Goal: Task Accomplishment & Management: Manage account settings

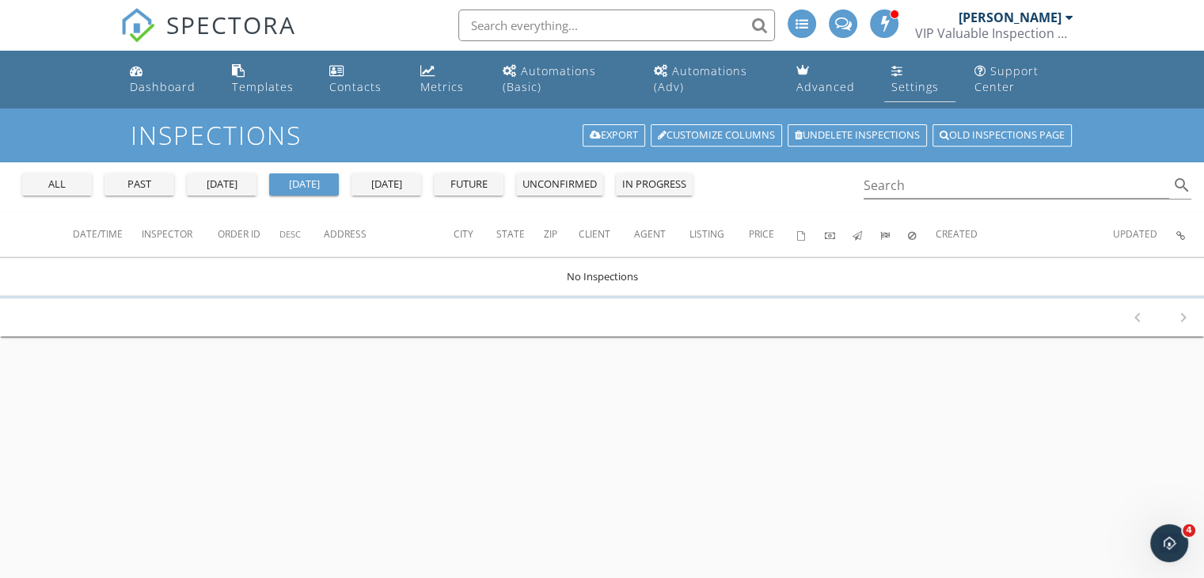
click at [886, 82] on link "Settings" at bounding box center [919, 79] width 70 height 45
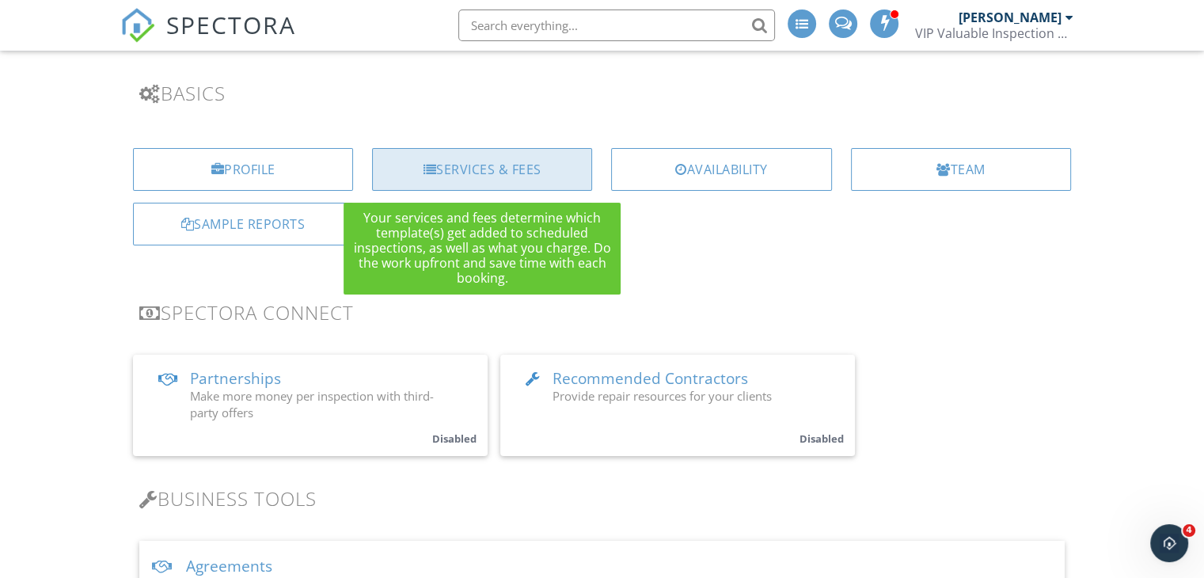
click at [528, 165] on div "Services & Fees" at bounding box center [482, 169] width 220 height 43
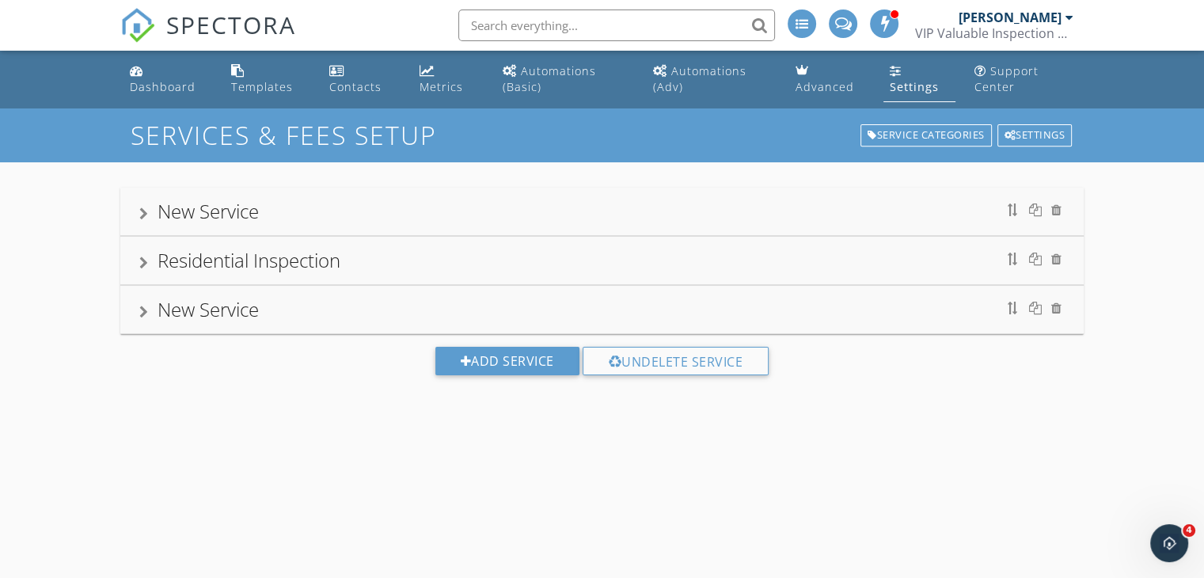
click at [266, 264] on div "Residential Inspection" at bounding box center [248, 260] width 183 height 26
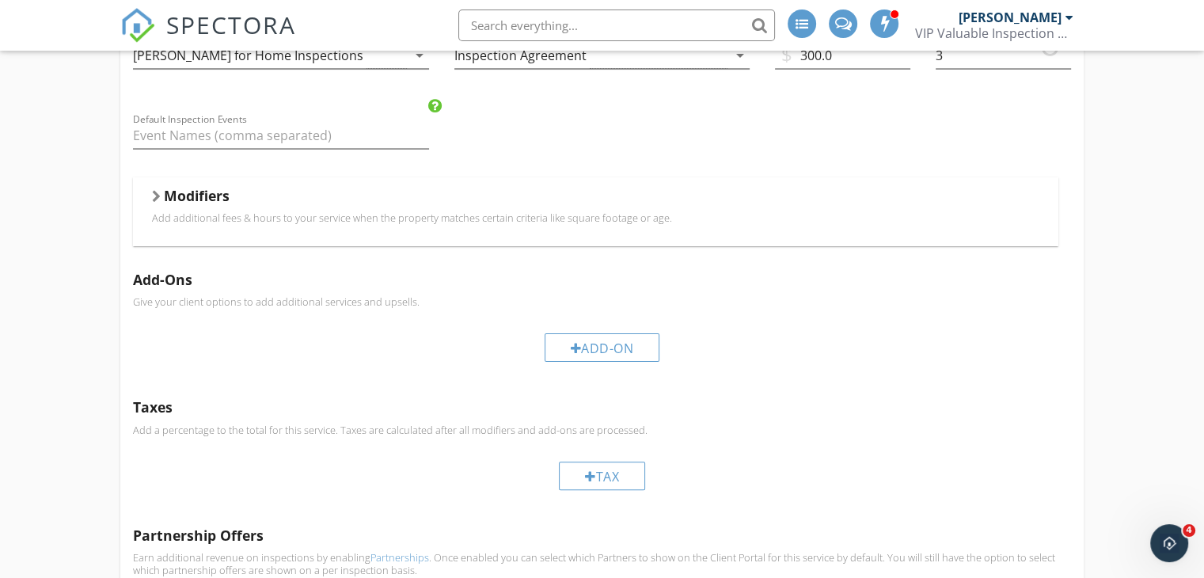
scroll to position [343, 0]
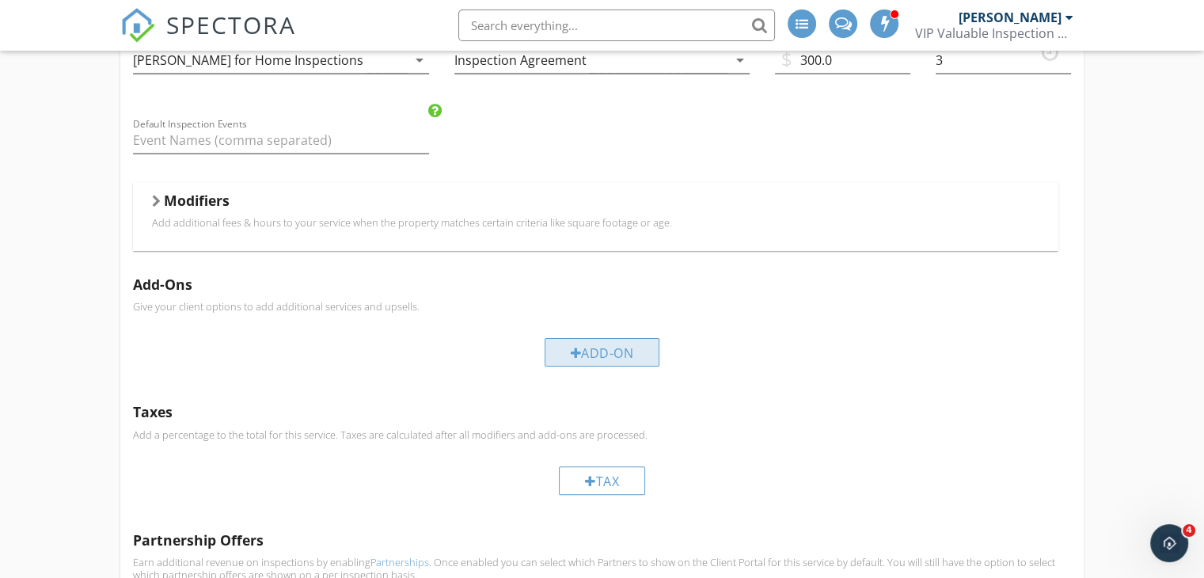
click at [602, 340] on div "Add-On" at bounding box center [603, 352] width 116 height 28
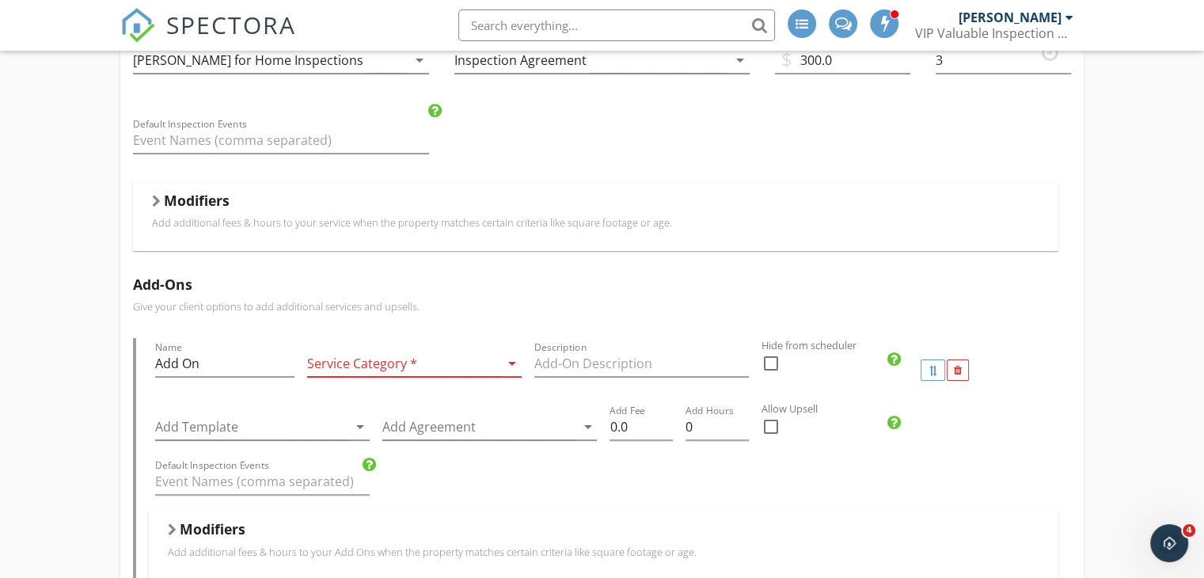
click at [513, 365] on icon "arrow_drop_down" at bounding box center [512, 363] width 19 height 19
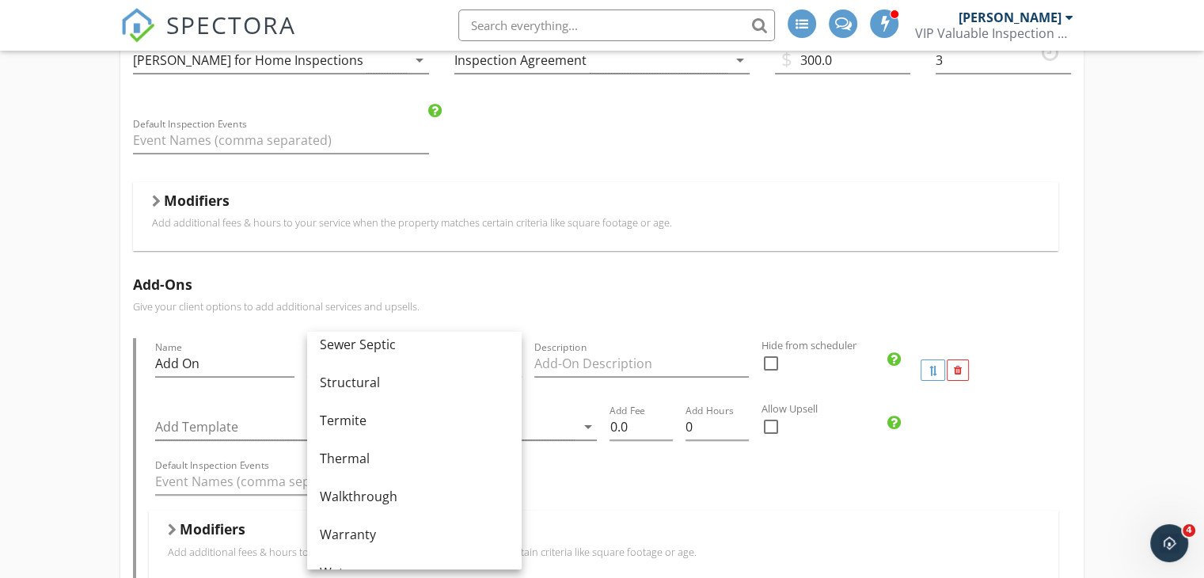
scroll to position [953, 0]
click at [694, 210] on div "Modifiers" at bounding box center [595, 204] width 887 height 25
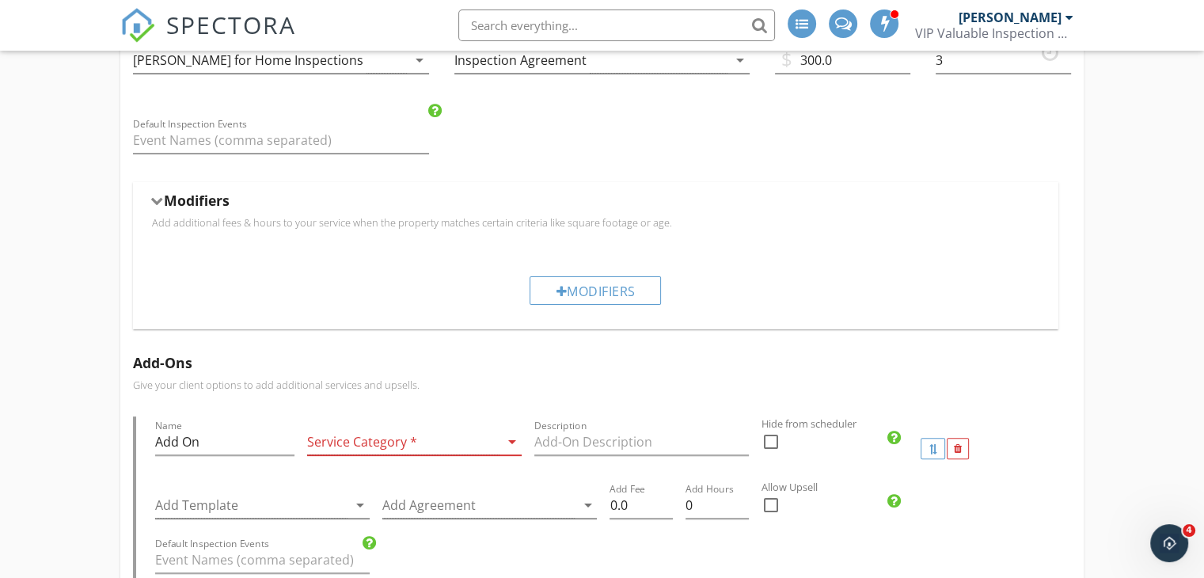
click at [694, 210] on div "Modifiers" at bounding box center [595, 204] width 887 height 25
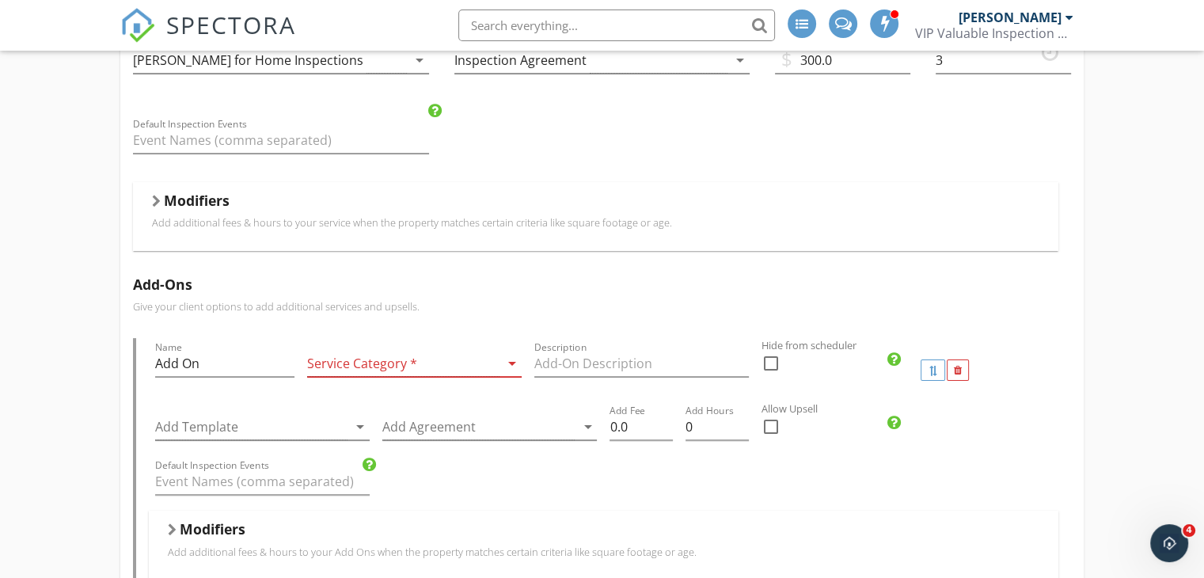
click at [728, 450] on div at bounding box center [716, 450] width 63 height 9
click at [1042, 115] on div "Name Residential Inspection Service Category * Residential arrow_drop_down Desc…" at bounding box center [601, 414] width 963 height 944
click at [151, 207] on div "Modifiers Add additional fees & hours to your service when the property matches…" at bounding box center [595, 216] width 925 height 69
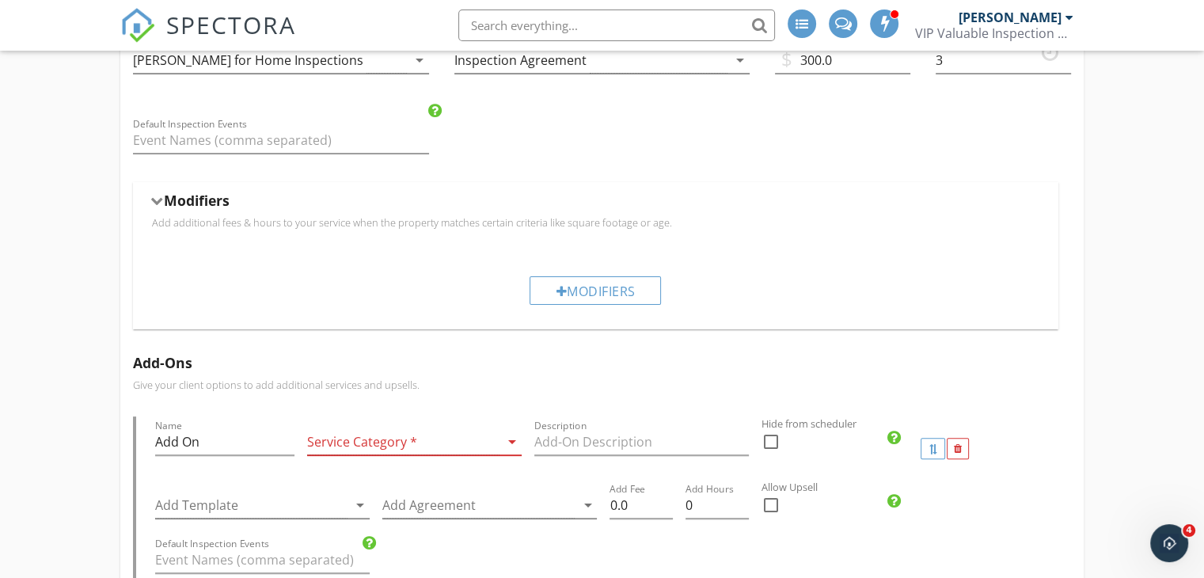
click at [183, 345] on div "Add-Ons Give your client options to add additional services and upsells. Name A…" at bounding box center [601, 546] width 963 height 408
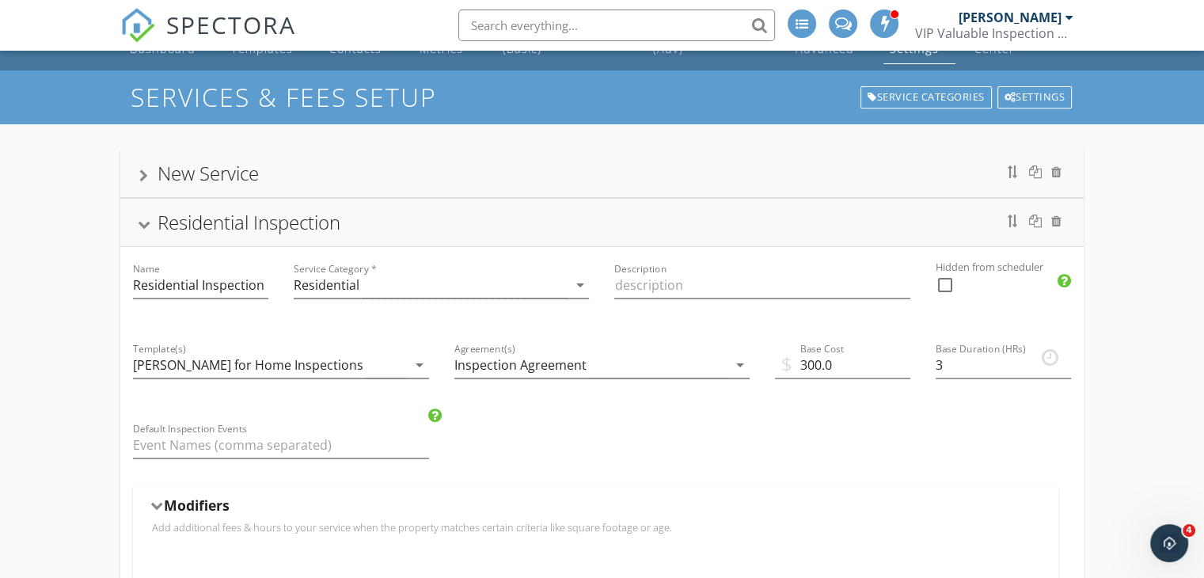
scroll to position [0, 0]
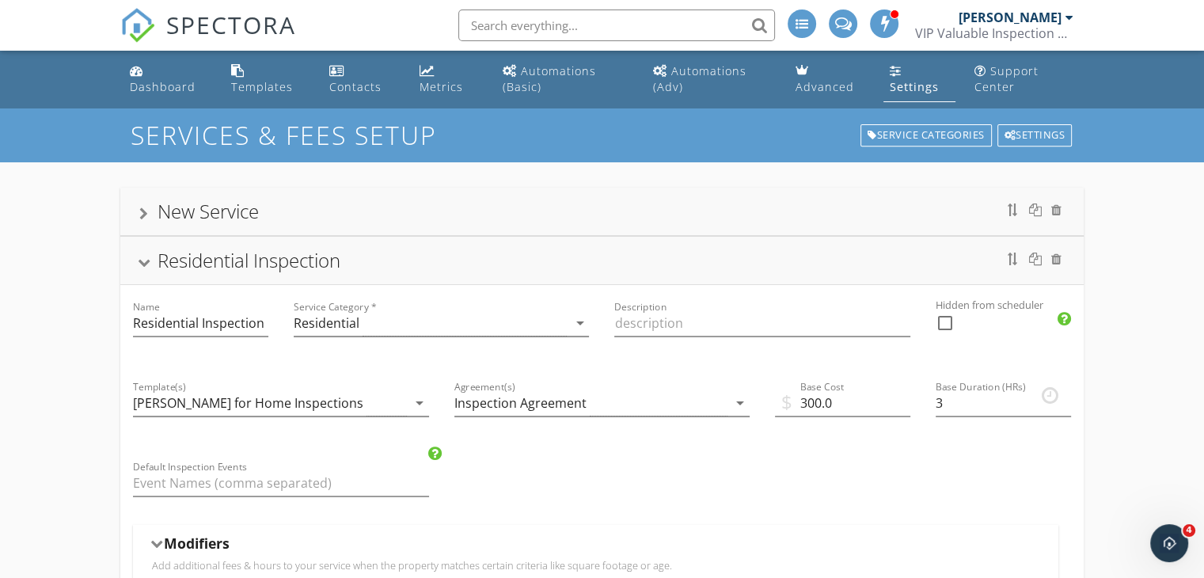
click at [138, 265] on div at bounding box center [144, 262] width 13 height 9
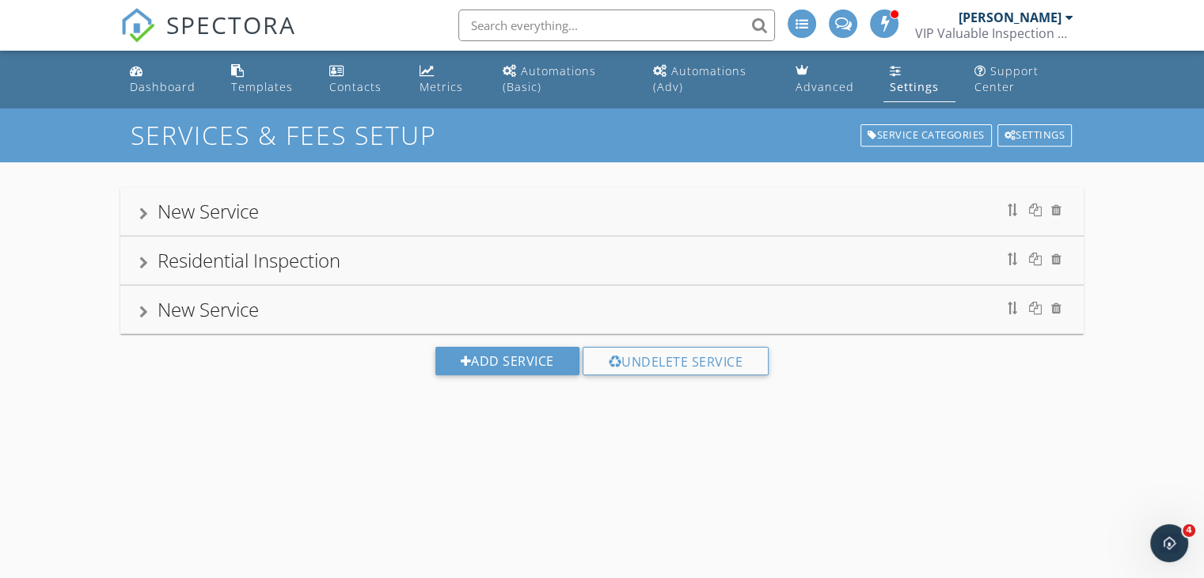
click at [894, 70] on div "Settings" at bounding box center [896, 70] width 12 height 13
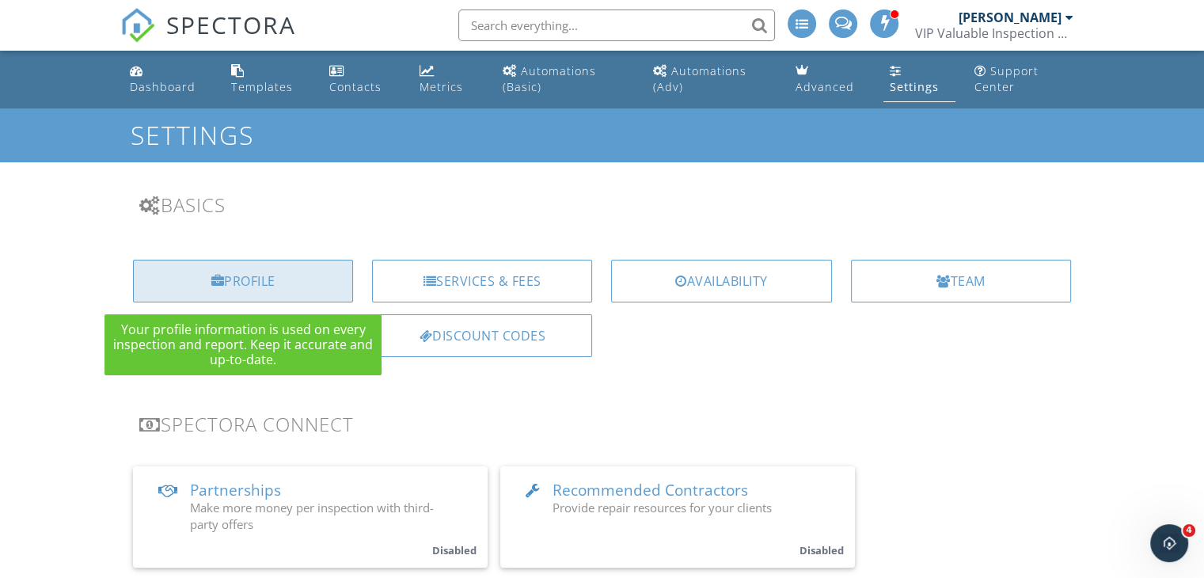
click at [320, 285] on div "Profile" at bounding box center [243, 281] width 220 height 43
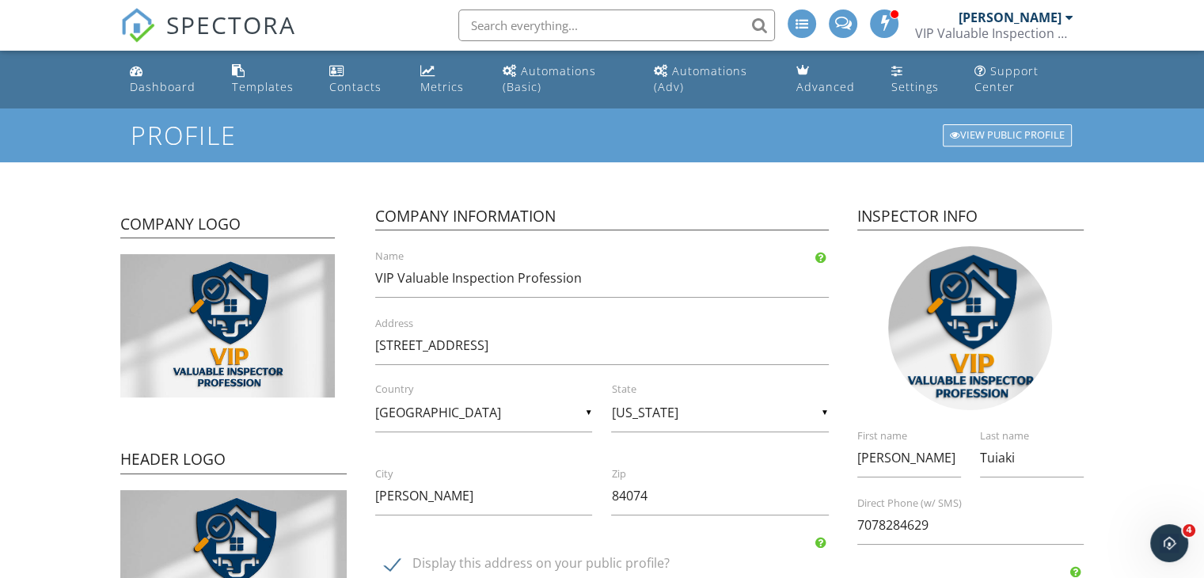
click at [992, 135] on div "View Public Profile" at bounding box center [1007, 135] width 129 height 22
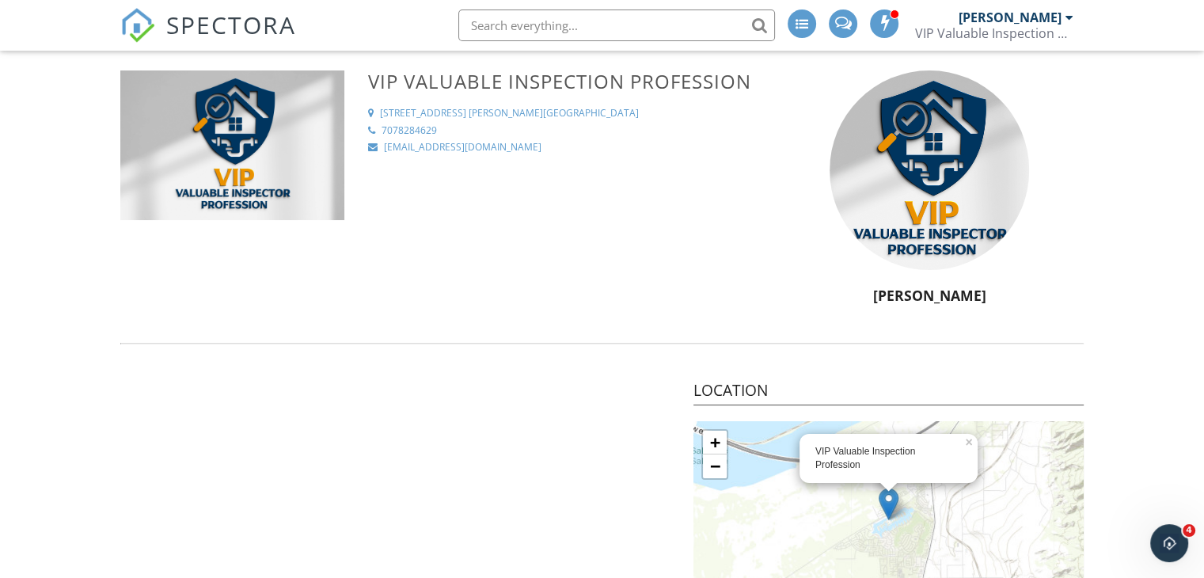
click at [1064, 22] on div "[PERSON_NAME]" at bounding box center [1015, 17] width 115 height 16
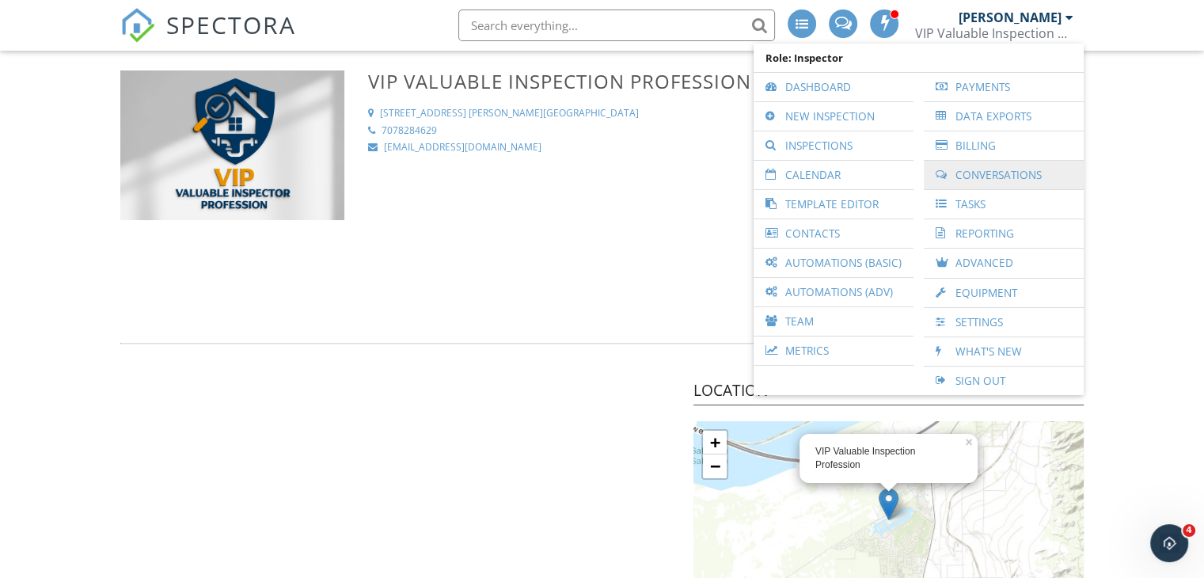
click at [950, 183] on link "Conversations" at bounding box center [1004, 175] width 144 height 28
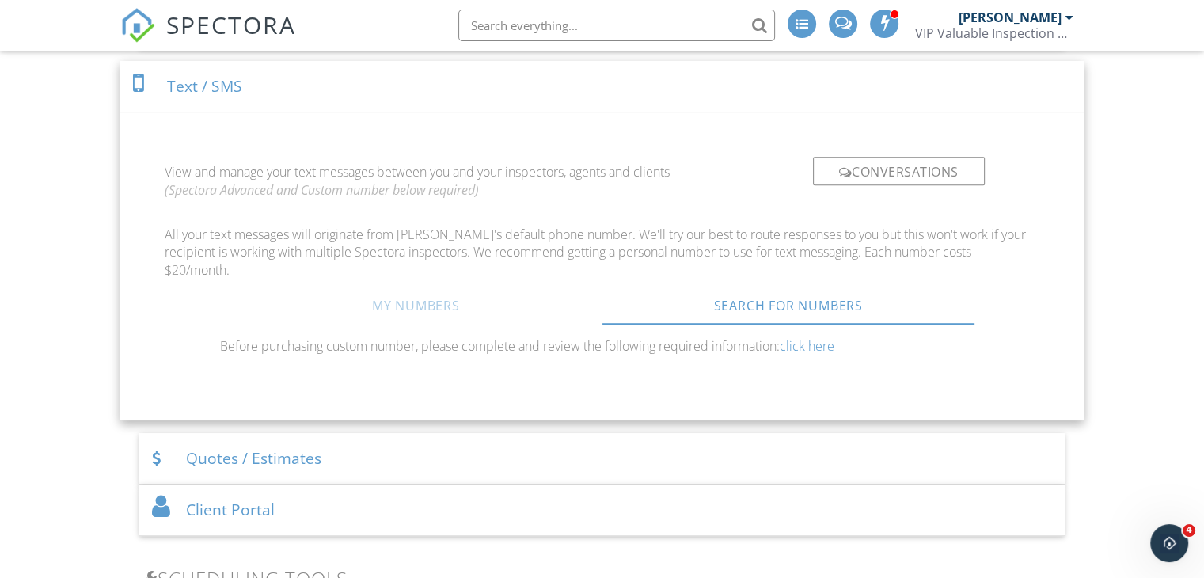
click at [412, 314] on link "My Numbers" at bounding box center [416, 306] width 372 height 38
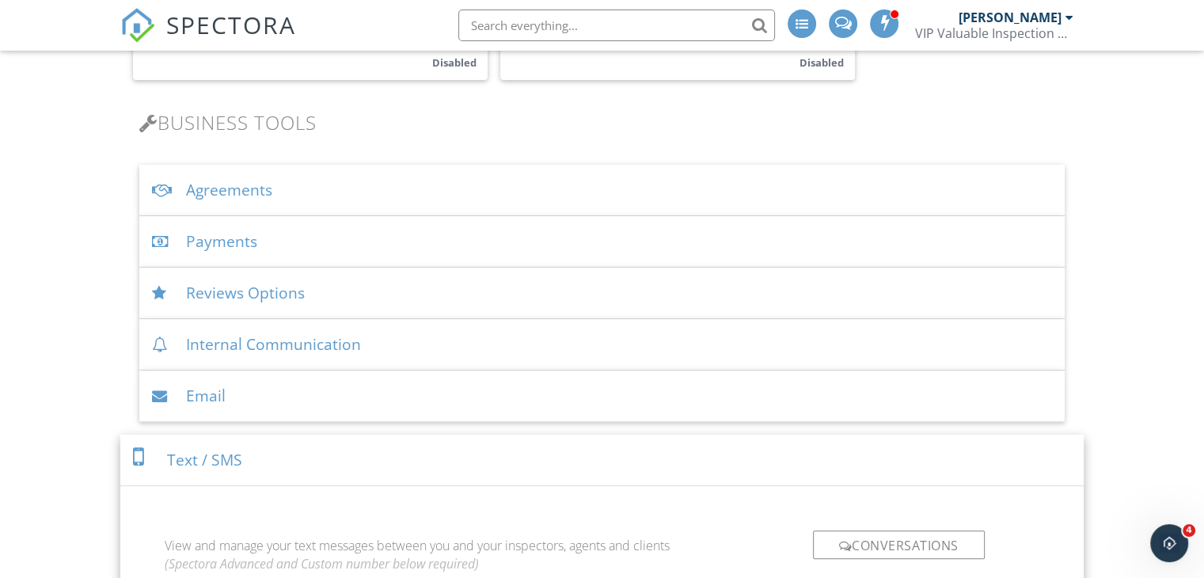
scroll to position [487, 0]
click at [207, 188] on div "Agreements" at bounding box center [601, 190] width 925 height 51
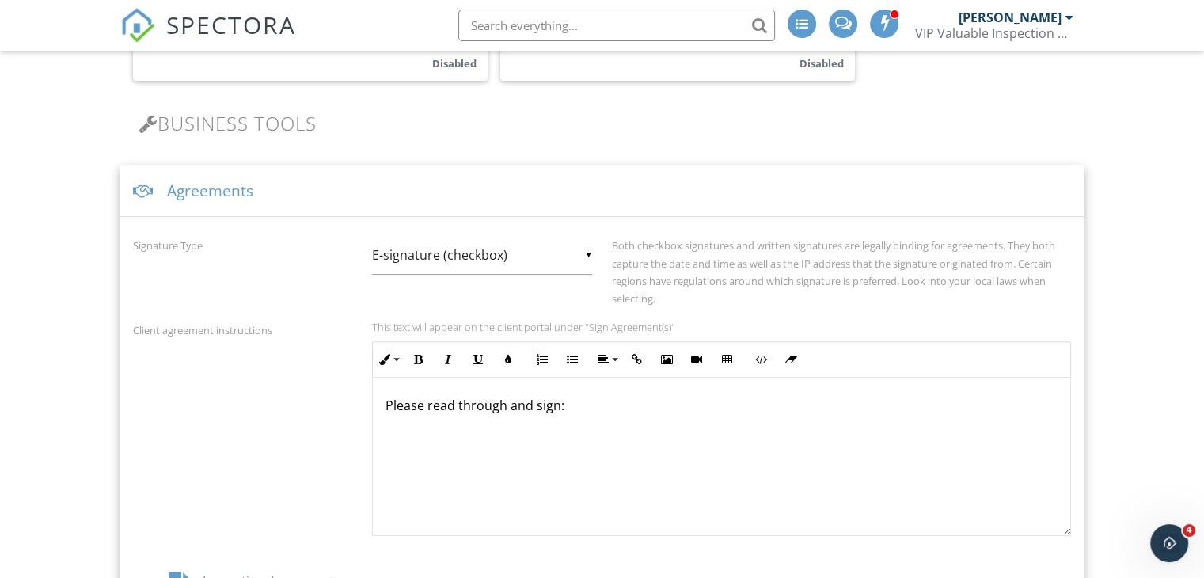
click at [206, 197] on div "Agreements" at bounding box center [601, 190] width 963 height 51
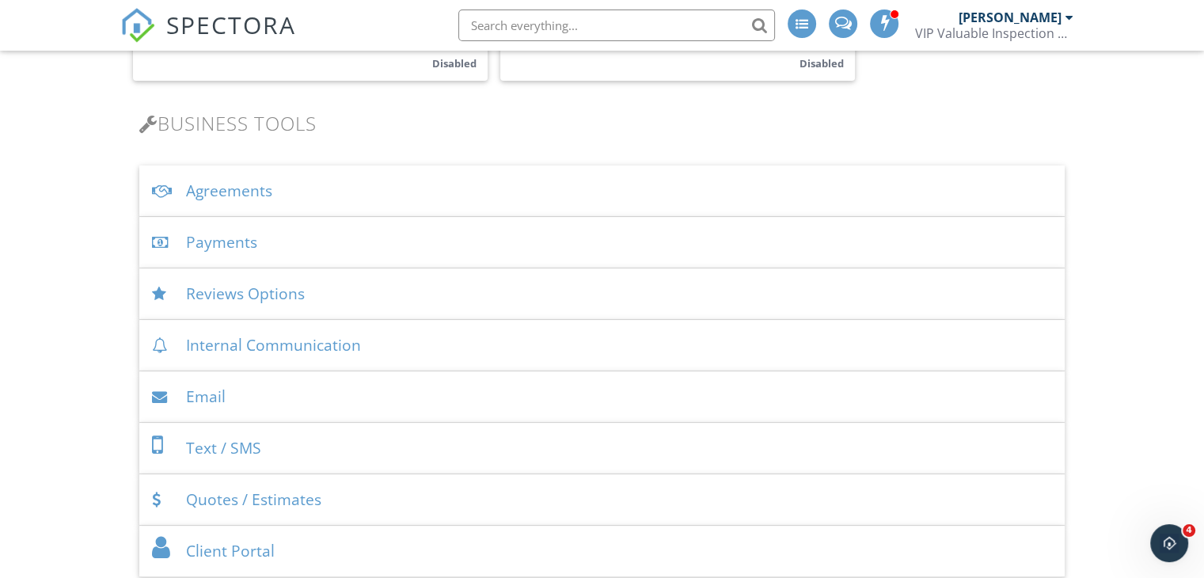
click at [228, 252] on div "Payments" at bounding box center [601, 242] width 925 height 51
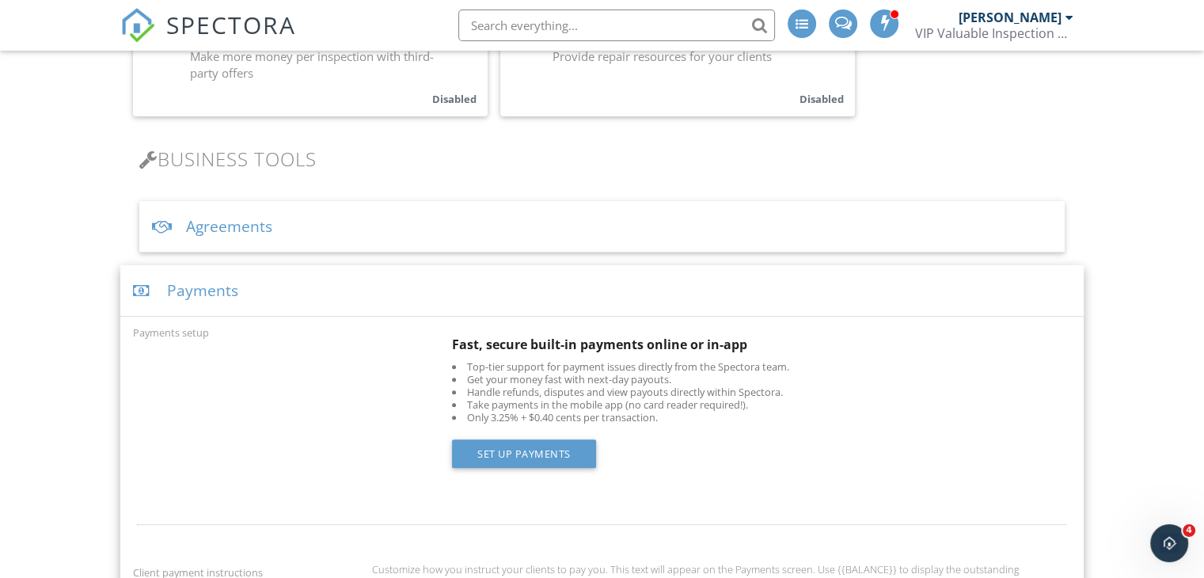
scroll to position [492, 0]
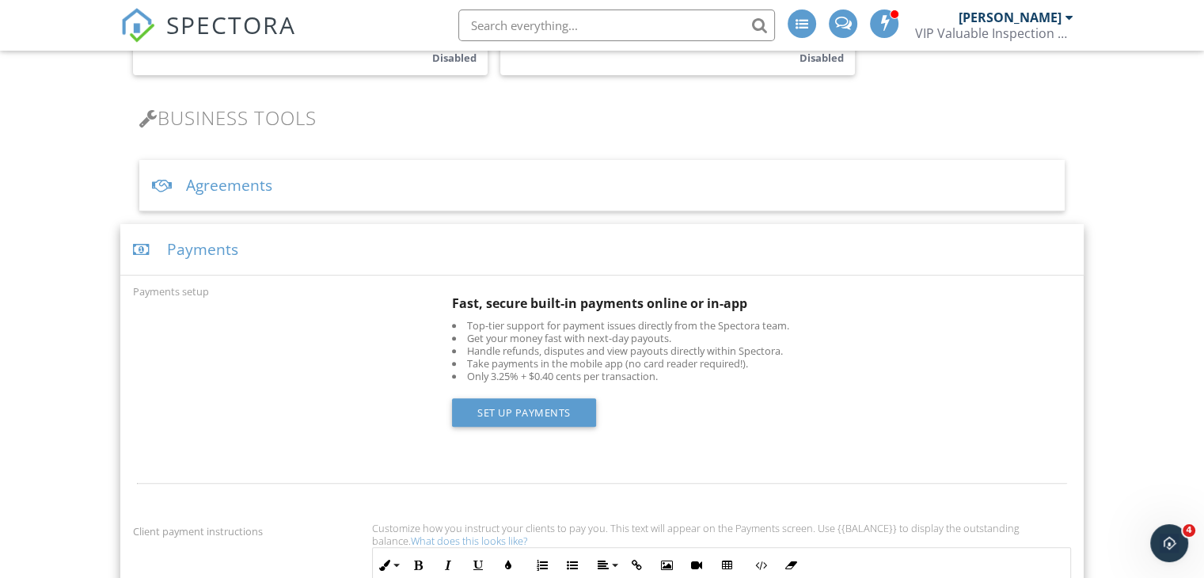
click at [430, 366] on div "Payments setup Fast, secure built-in payments online or in-app Top-tier support…" at bounding box center [601, 366] width 957 height 169
click at [327, 199] on div "Agreements" at bounding box center [601, 185] width 925 height 51
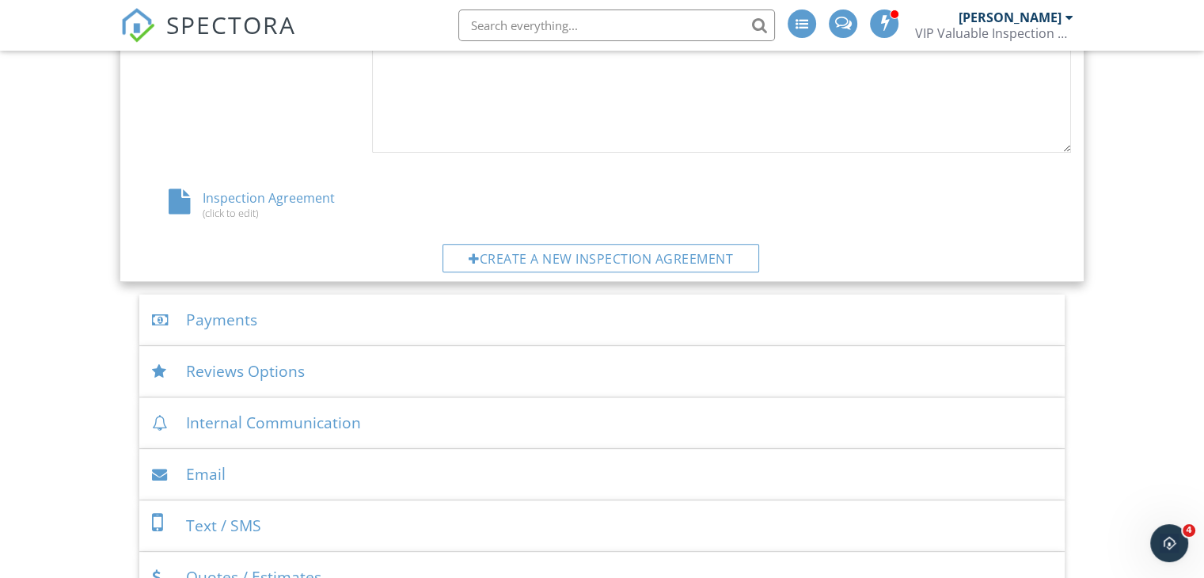
scroll to position [872, 0]
click at [225, 204] on div "(click to edit)" at bounding box center [289, 210] width 241 height 13
